Goal: Transaction & Acquisition: Purchase product/service

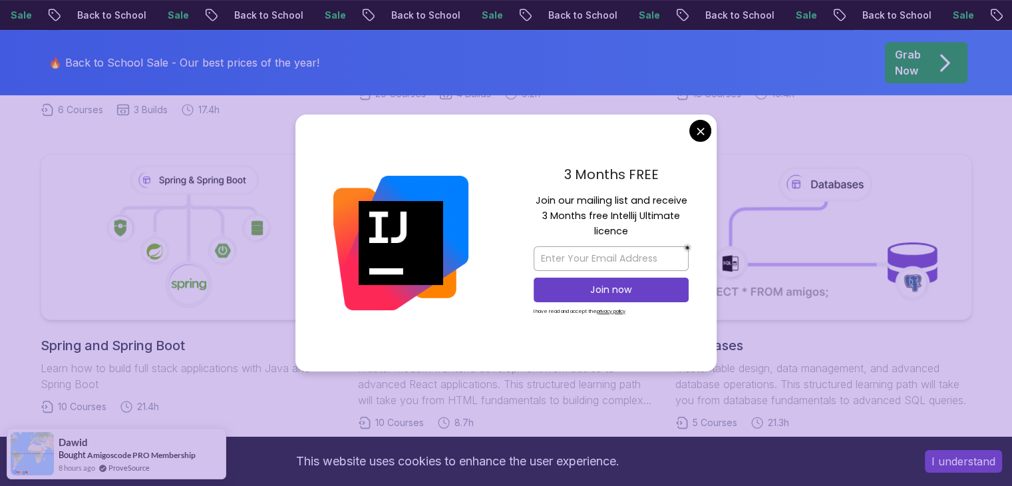
scroll to position [599, 0]
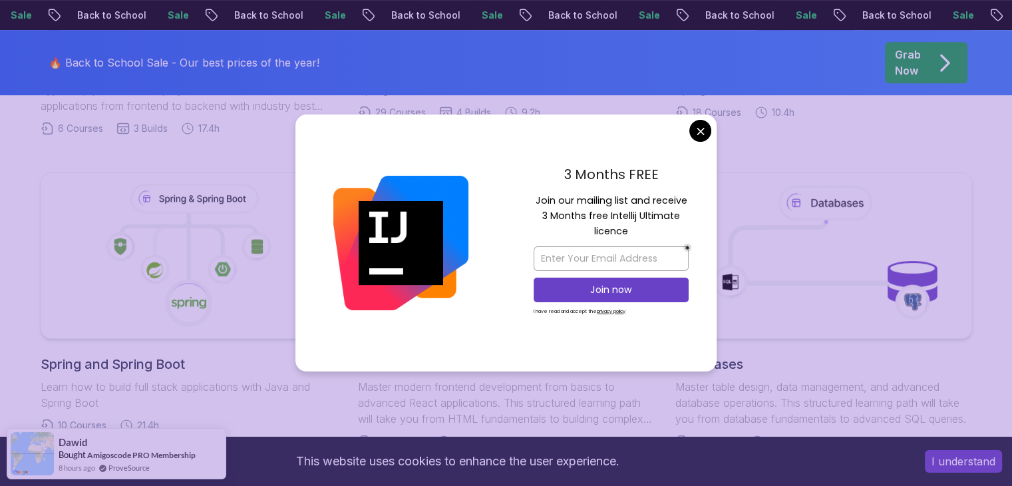
click at [705, 135] on body "Sale Back to School Sale Back to School Sale Back to School Sale Back to School…" at bounding box center [506, 436] width 1012 height 2071
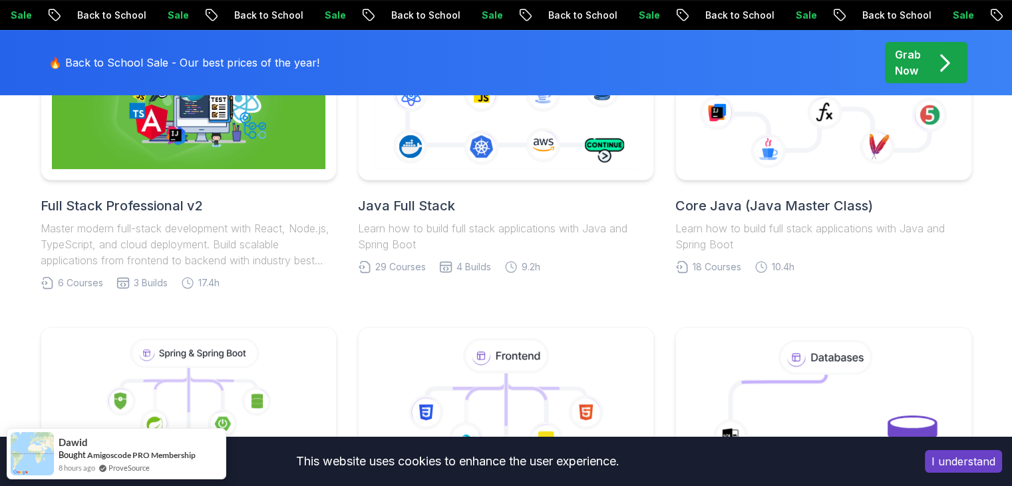
scroll to position [399, 0]
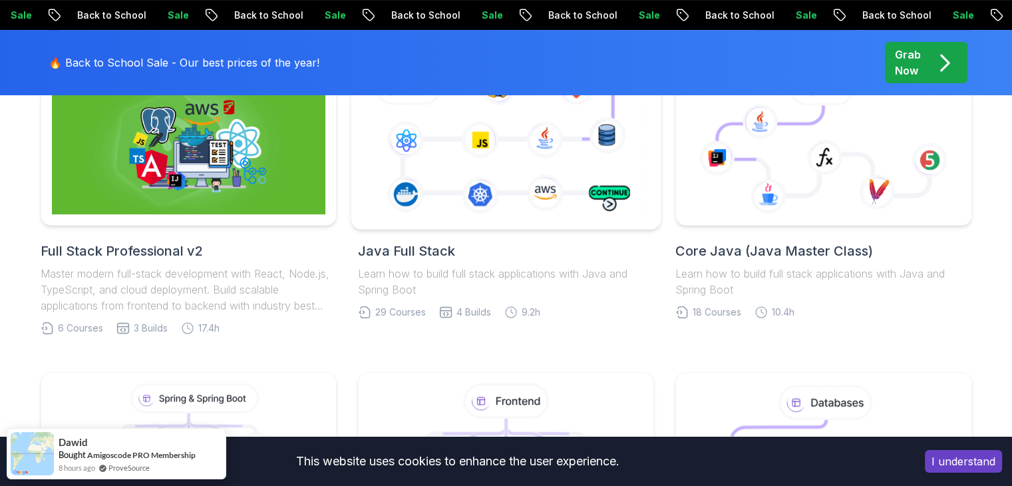
click at [482, 196] on icon at bounding box center [505, 142] width 281 height 156
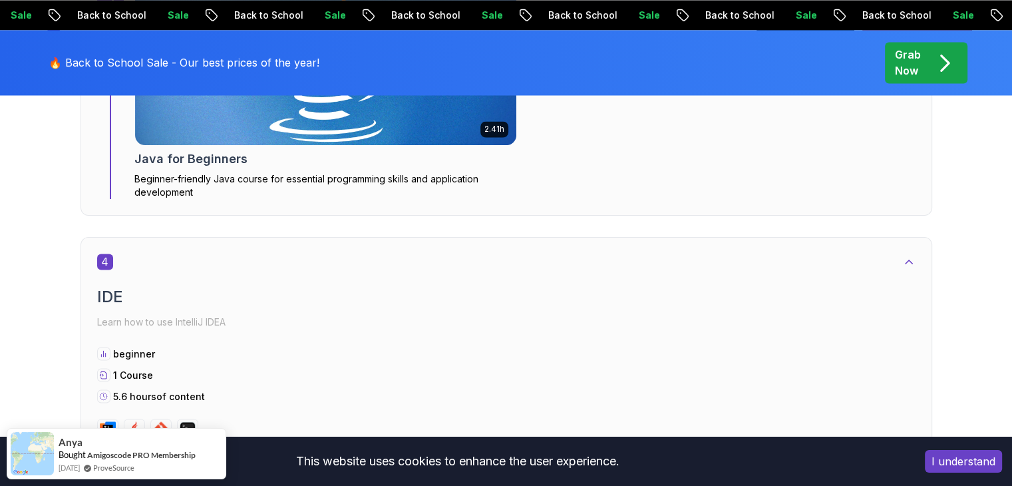
scroll to position [2195, 0]
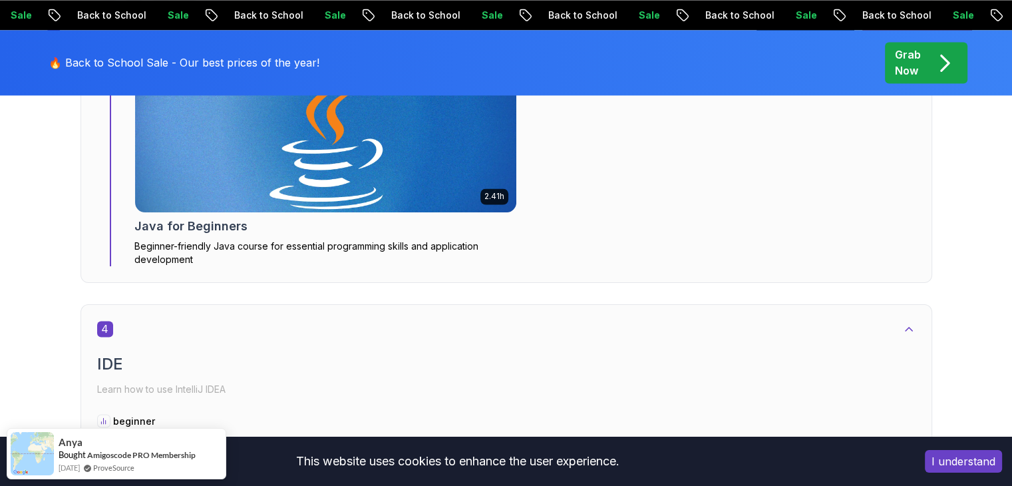
click at [940, 45] on span "pre-order" at bounding box center [926, 62] width 82 height 41
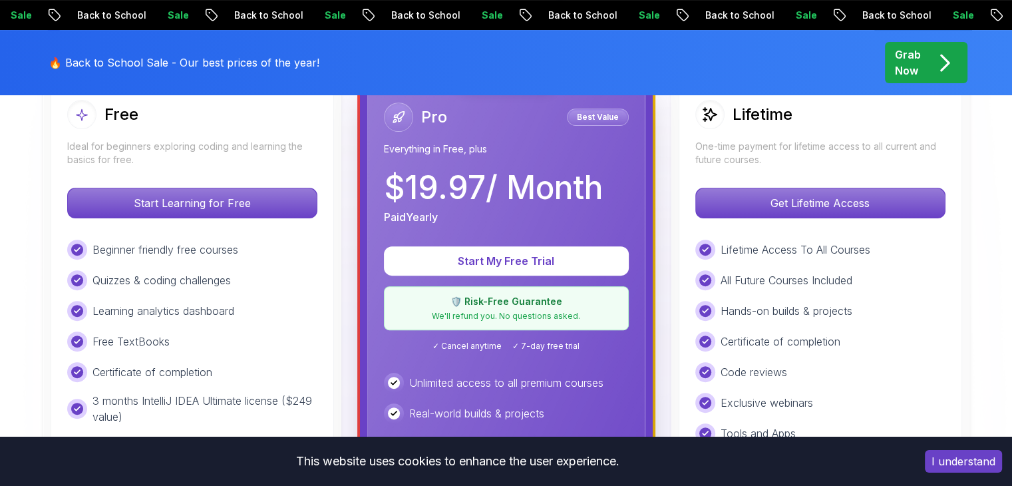
scroll to position [333, 0]
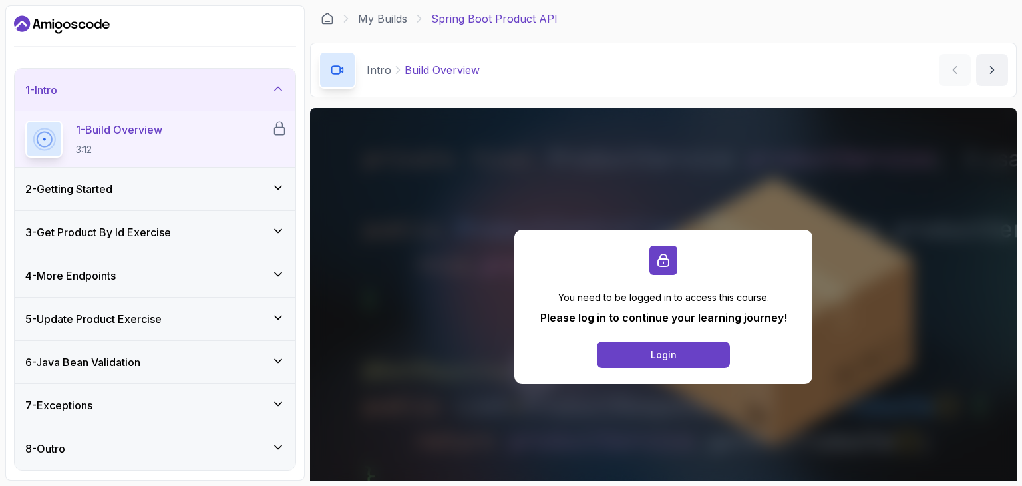
scroll to position [67, 0]
